Goal: Information Seeking & Learning: Learn about a topic

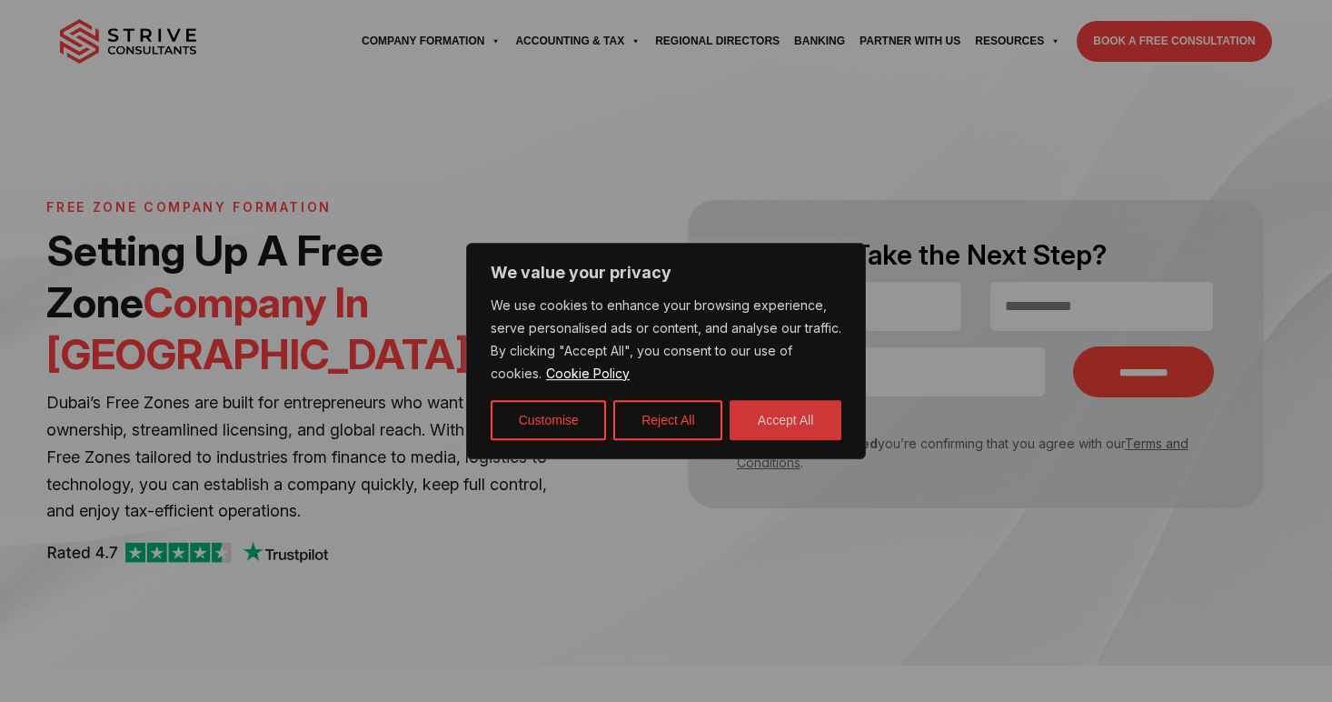
click at [805, 426] on button "Accept All" at bounding box center [786, 420] width 112 height 40
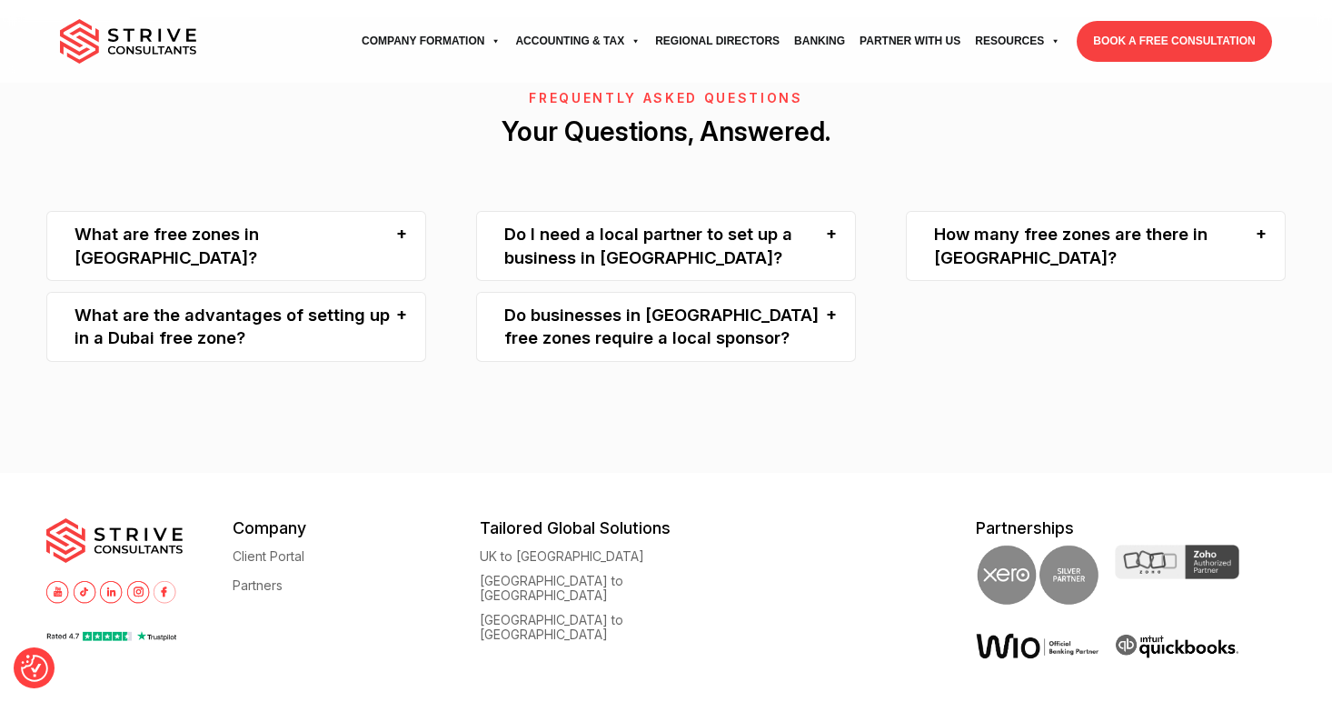
scroll to position [3922, 0]
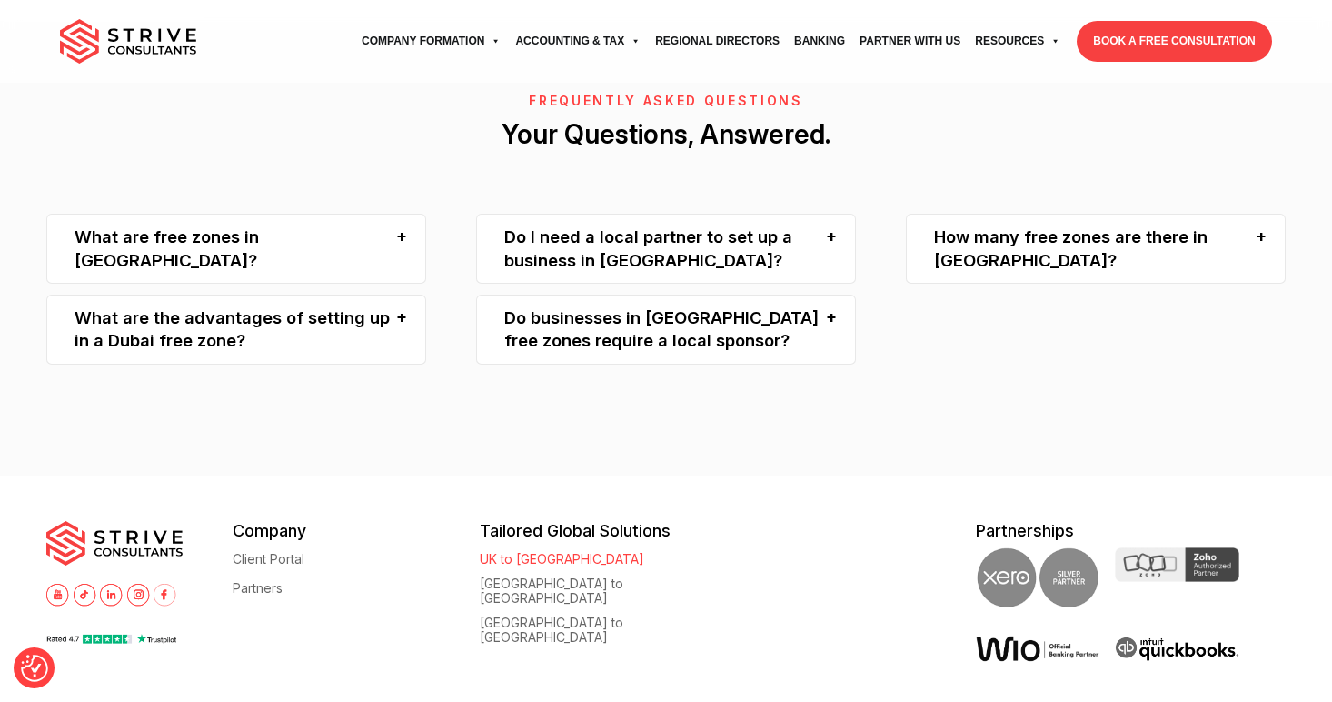
click at [512, 552] on link "UK to [GEOGRAPHIC_DATA]" at bounding box center [562, 559] width 165 height 14
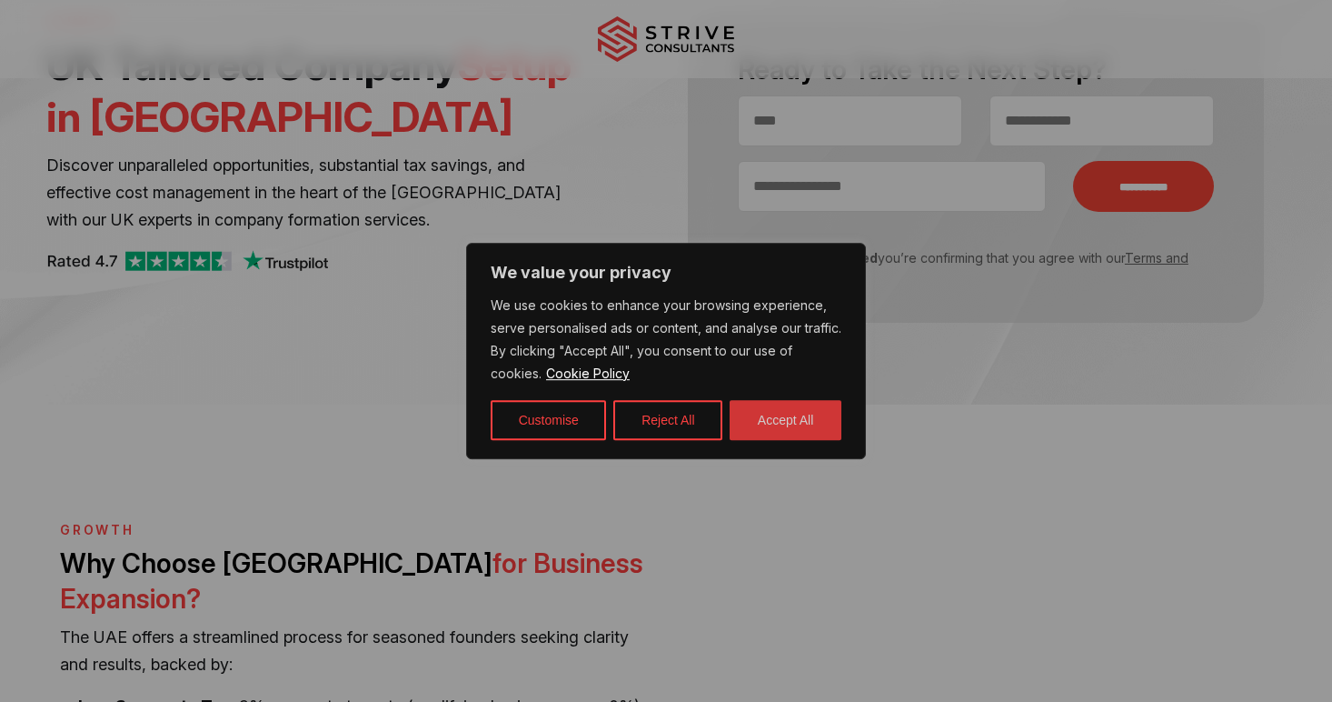
click at [755, 417] on button "Accept All" at bounding box center [786, 420] width 112 height 40
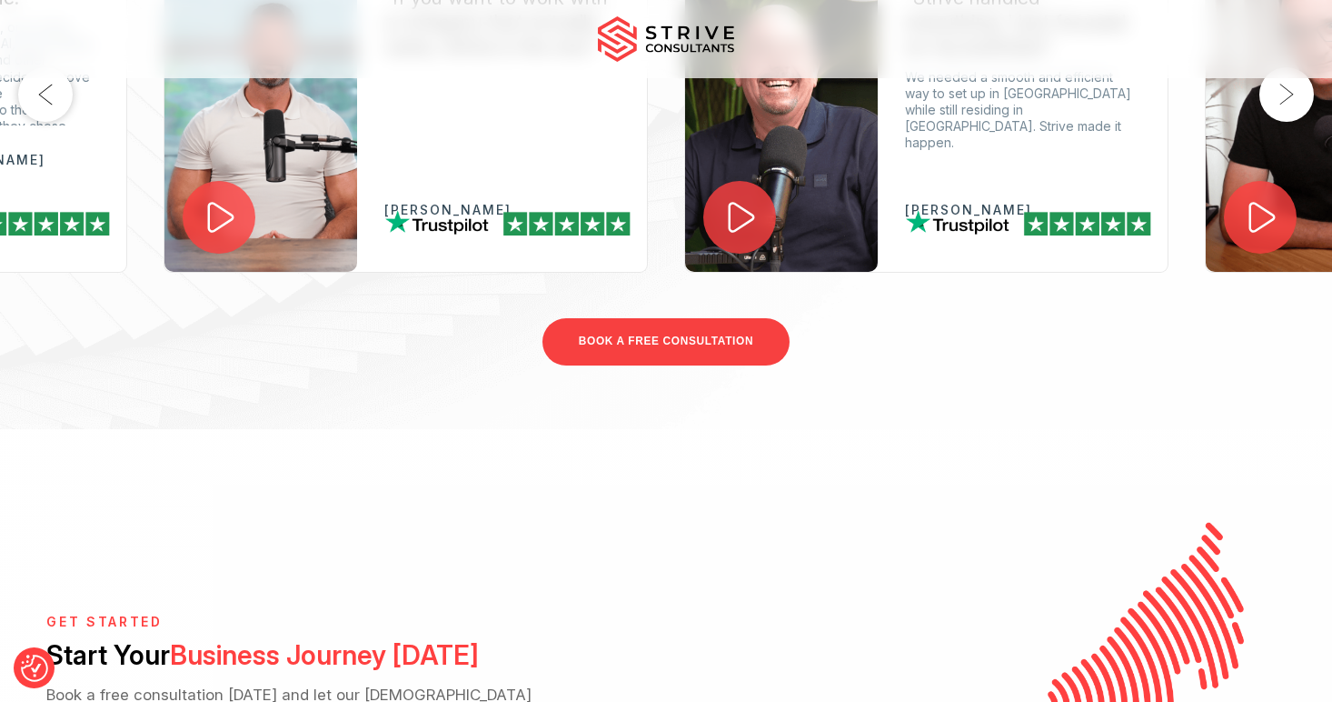
scroll to position [3214, 0]
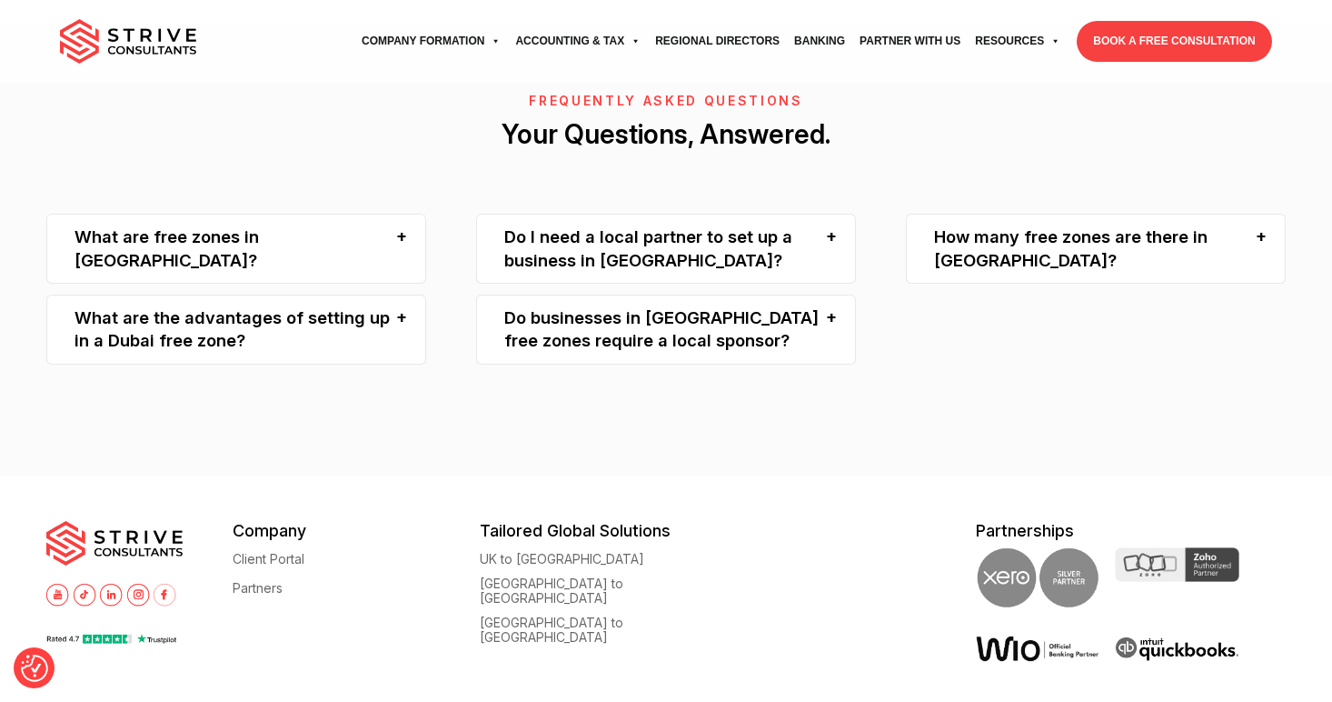
scroll to position [3922, 0]
click at [651, 214] on div "Do I need a local partner to set up a business in Dubai?" at bounding box center [666, 249] width 380 height 70
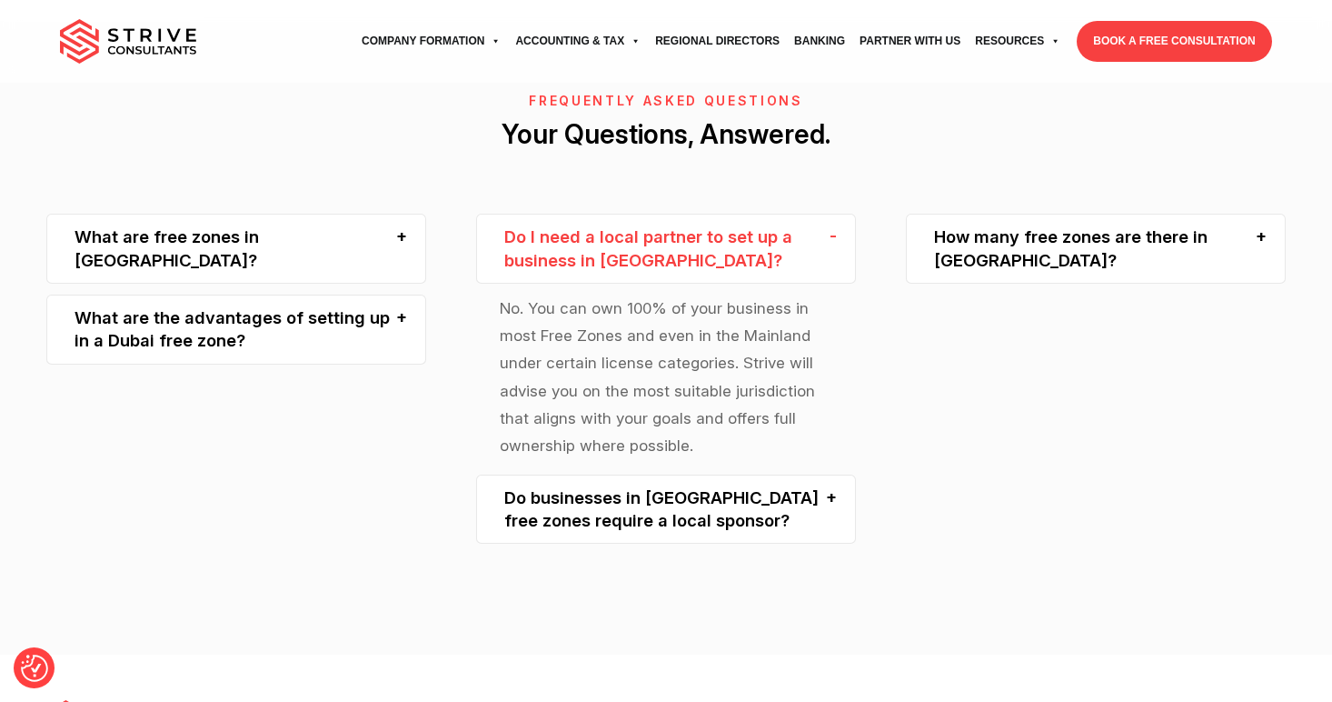
click at [1016, 214] on div "How many free zones are there in Dubai?" at bounding box center [1096, 249] width 380 height 70
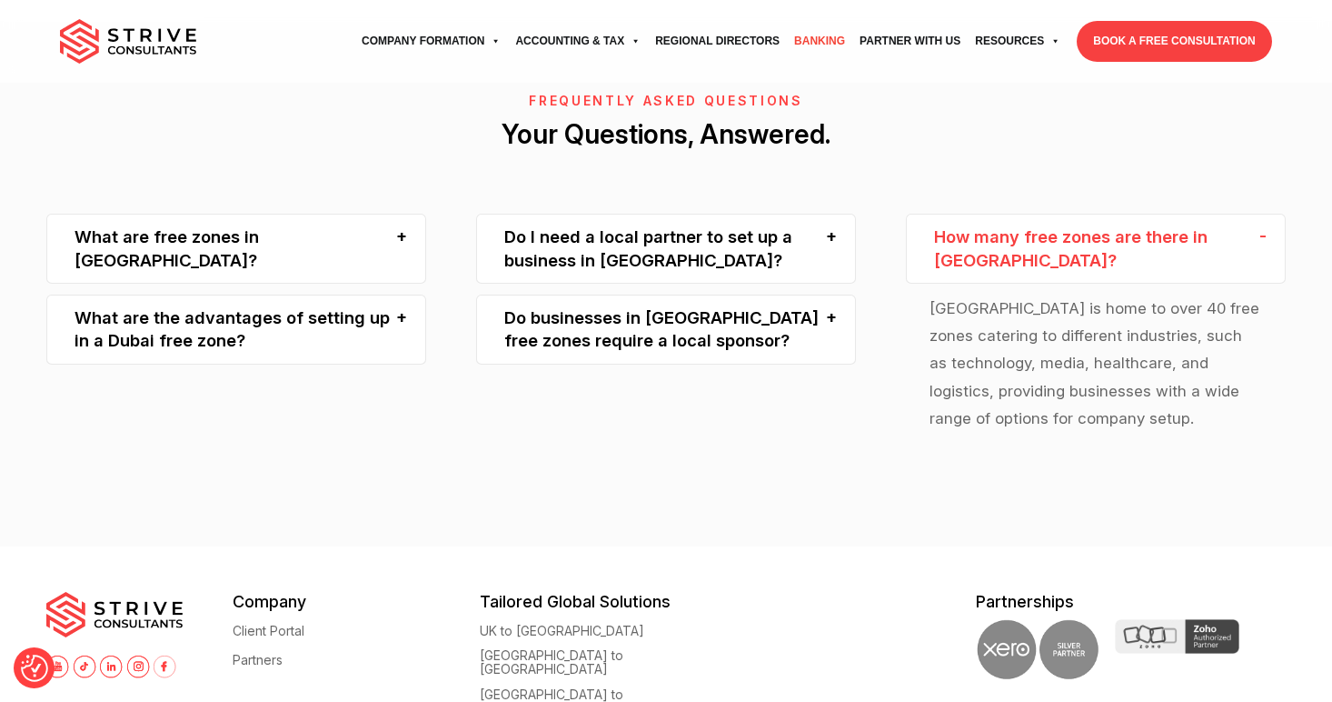
click at [814, 47] on link "Banking" at bounding box center [819, 41] width 65 height 50
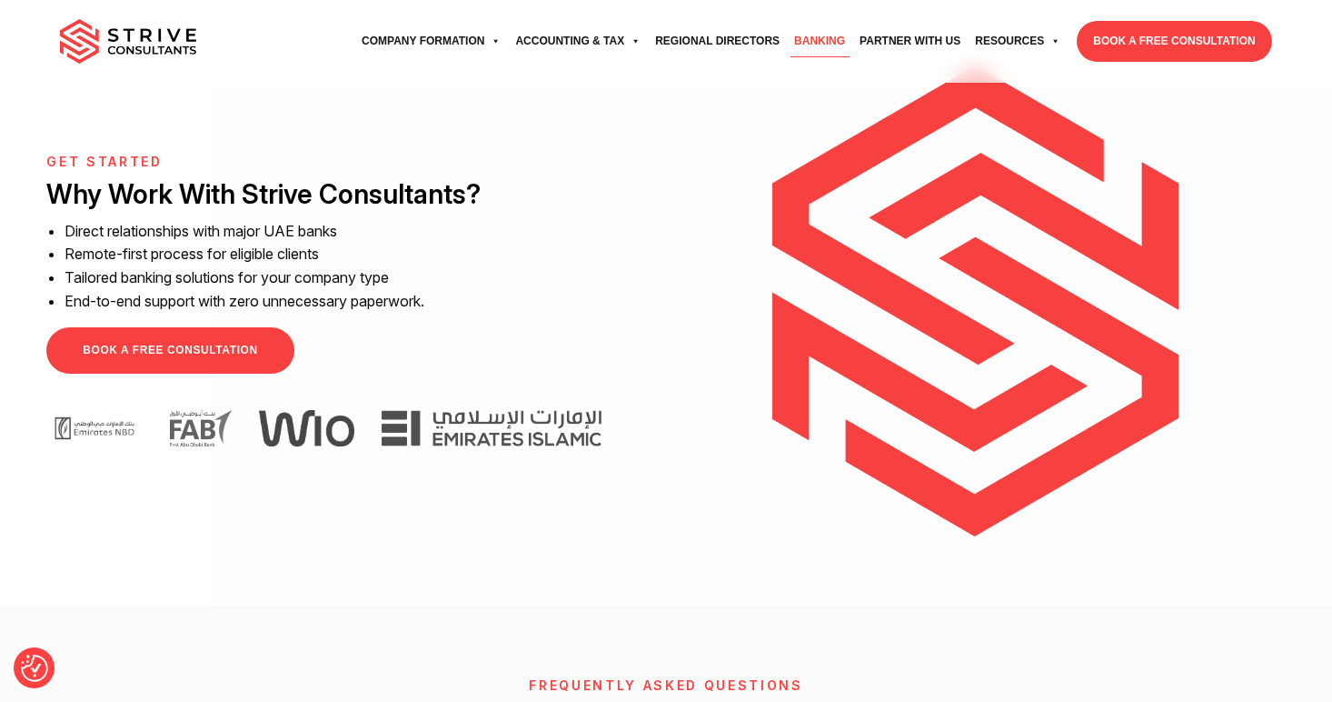
scroll to position [4144, 0]
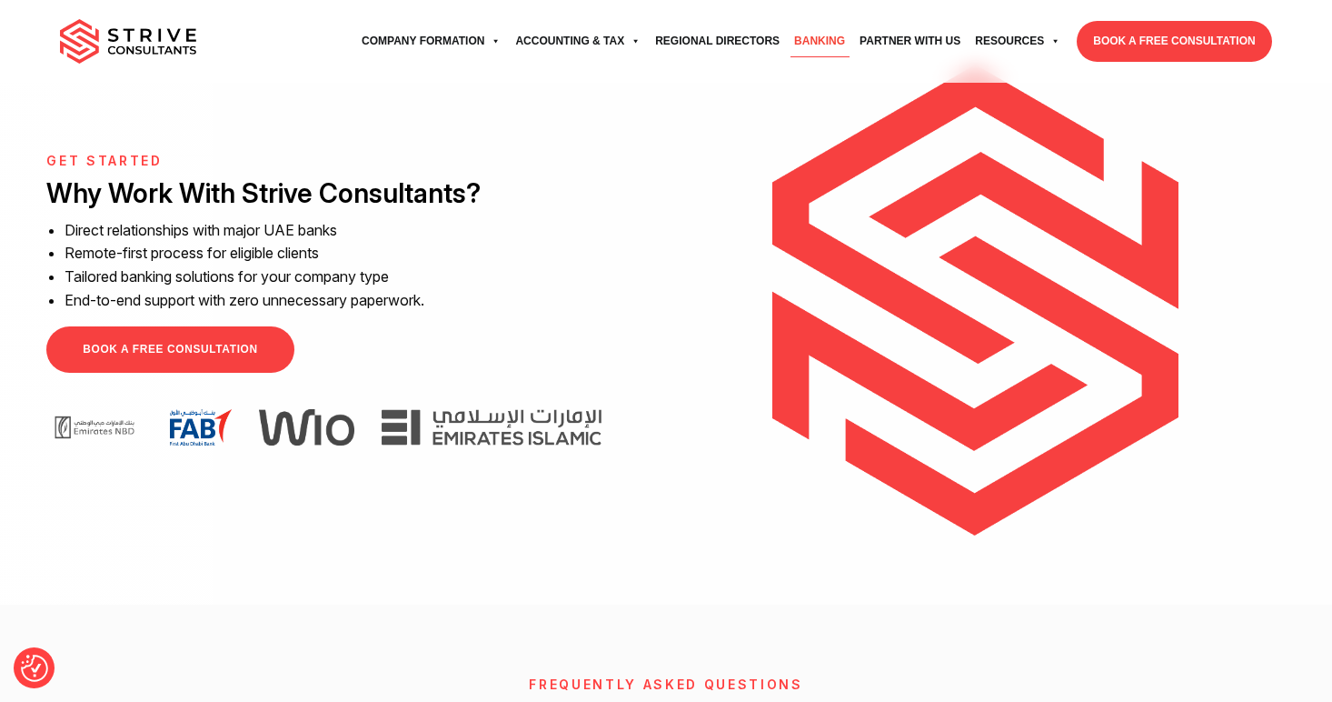
click at [186, 433] on img at bounding box center [201, 427] width 62 height 36
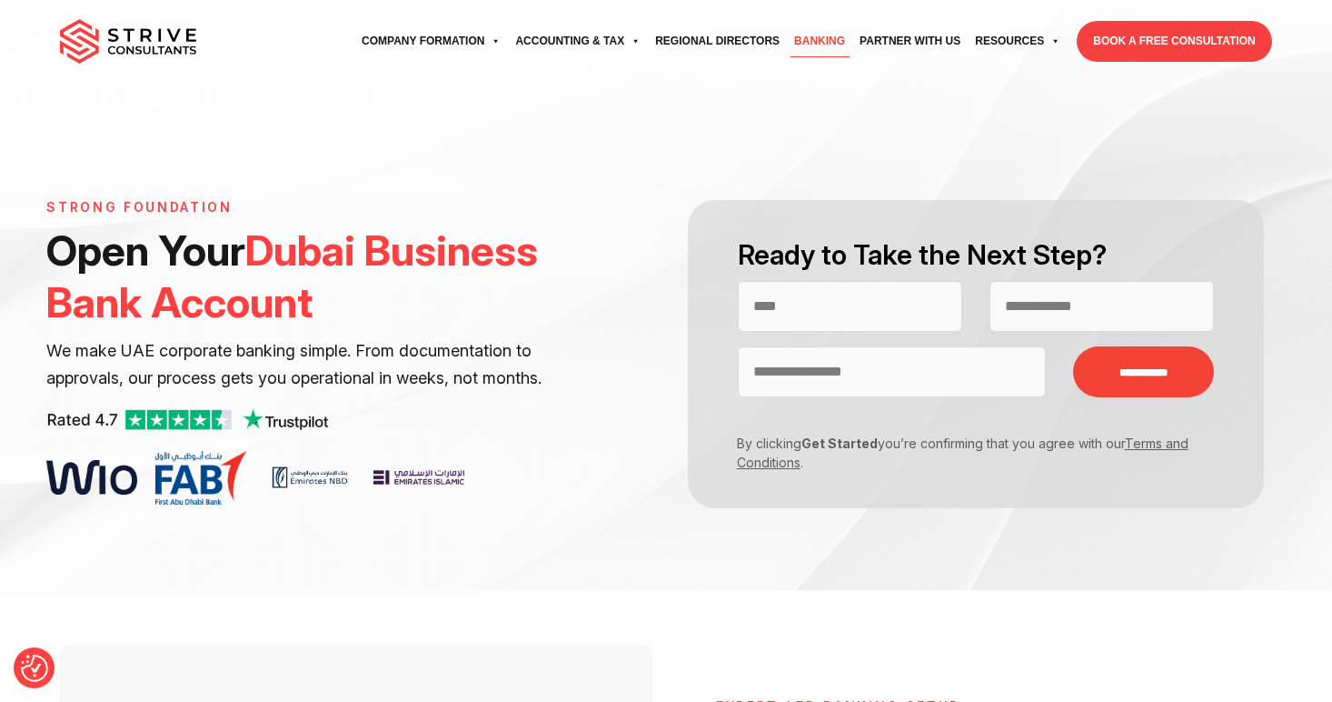
click at [82, 473] on img at bounding box center [91, 477] width 91 height 35
